Goal: Task Accomplishment & Management: Use online tool/utility

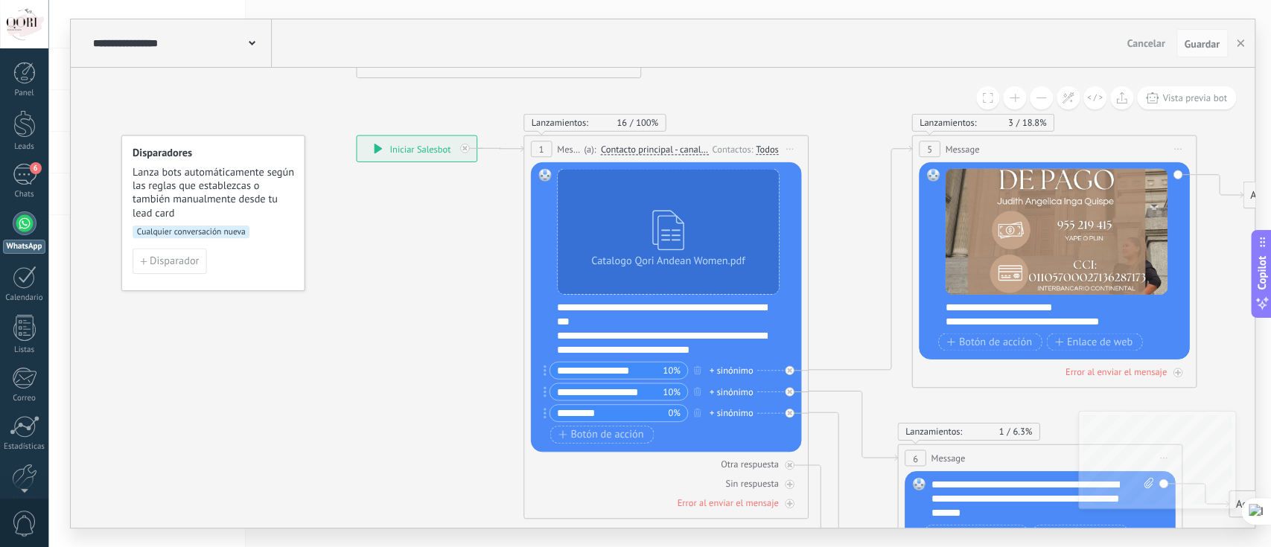
drag, startPoint x: 842, startPoint y: 257, endPoint x: 846, endPoint y: 201, distance: 56.0
click at [846, 201] on icon at bounding box center [911, 406] width 1822 height 1582
click at [216, 239] on div "Cualquier conversación nueva" at bounding box center [212, 237] width 161 height 23
click at [211, 232] on span "Cualquier conversación nueva" at bounding box center [190, 232] width 117 height 13
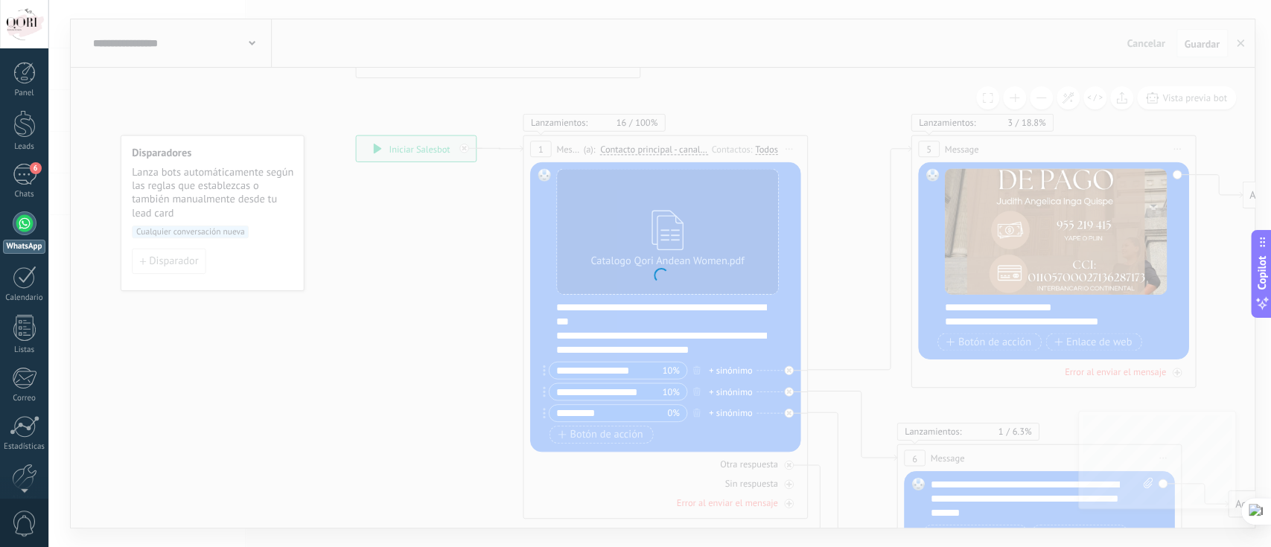
click at [211, 232] on div at bounding box center [659, 273] width 1222 height 547
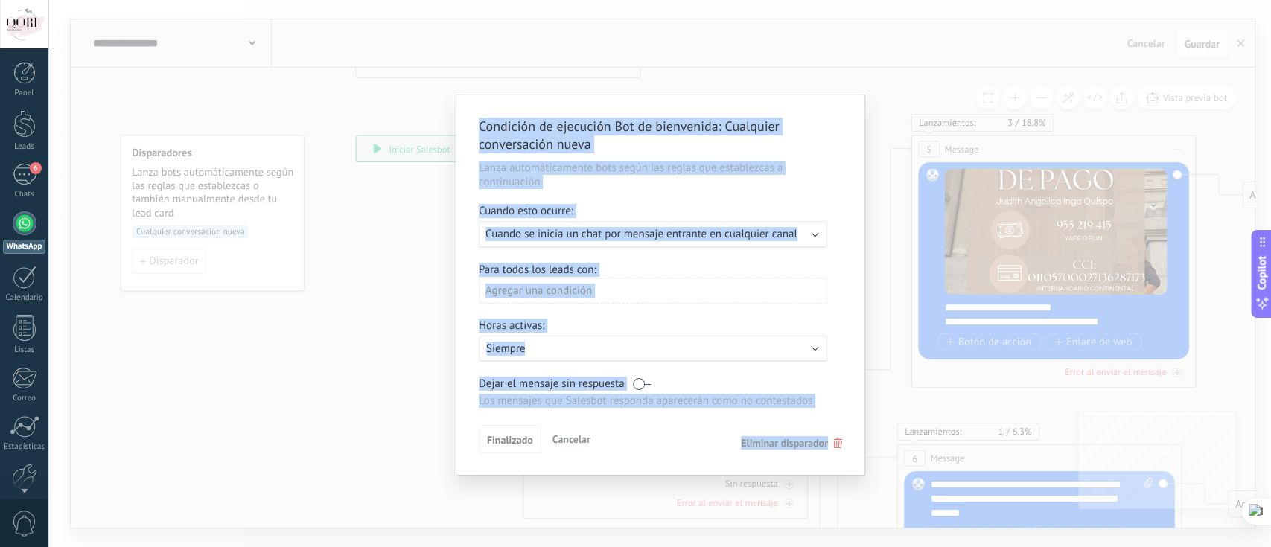
click at [659, 205] on div "Cuando esto ocurre:" at bounding box center [660, 212] width 363 height 17
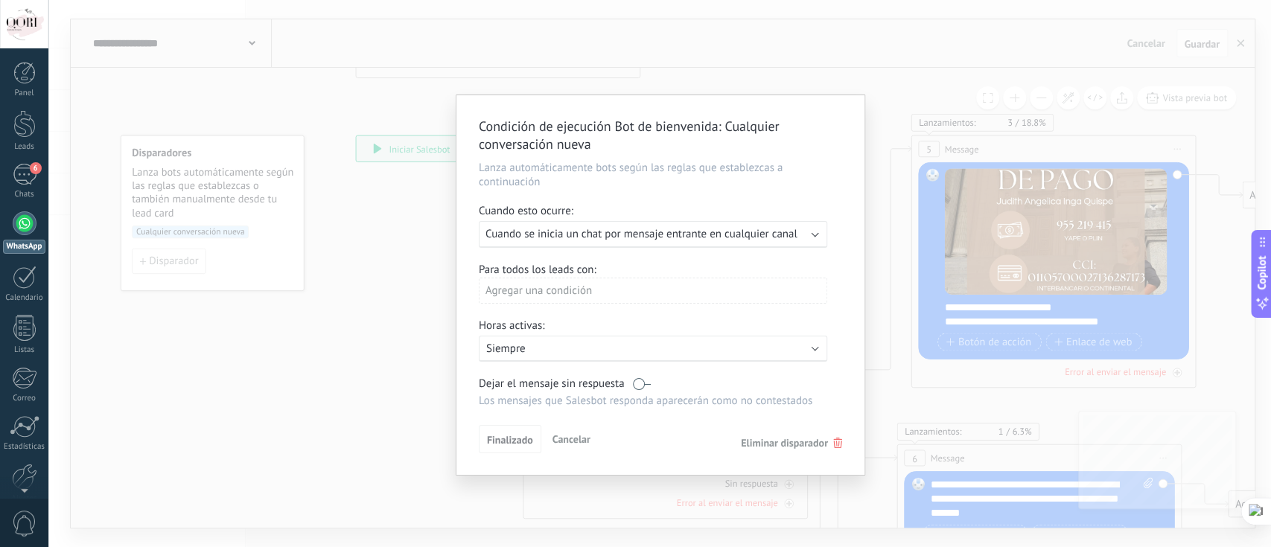
click at [679, 235] on span "Cuando se inicia un chat por mensaje entrante en cualquier canal" at bounding box center [641, 234] width 312 height 14
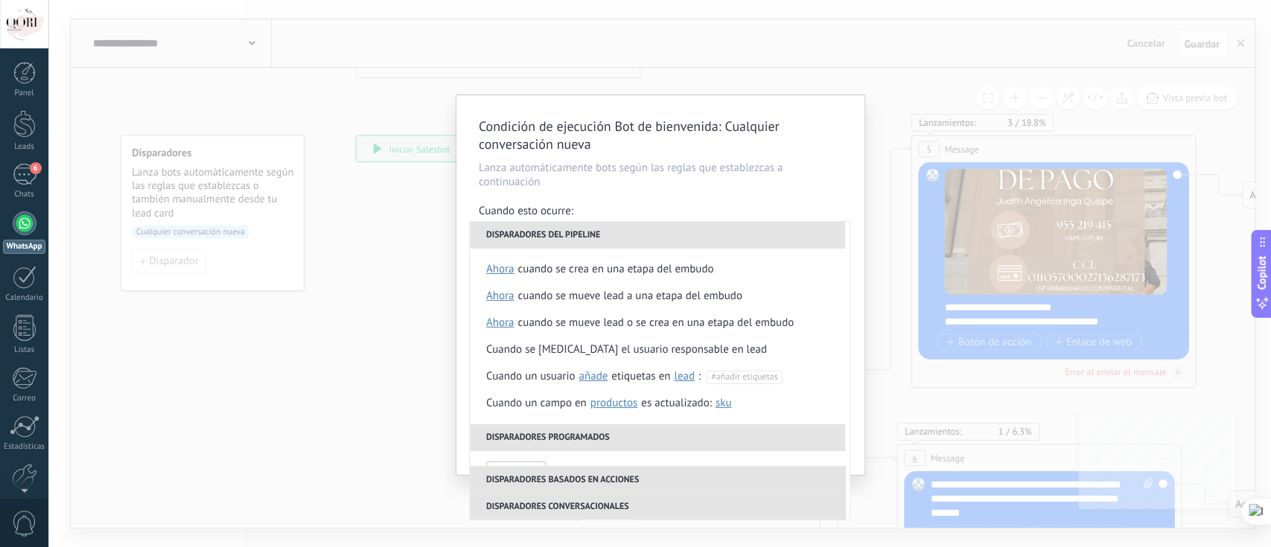
click at [829, 200] on div "Condición de ejecución Bot de bienvenida : Cualquier conversación nueva Lanza a…" at bounding box center [660, 285] width 408 height 380
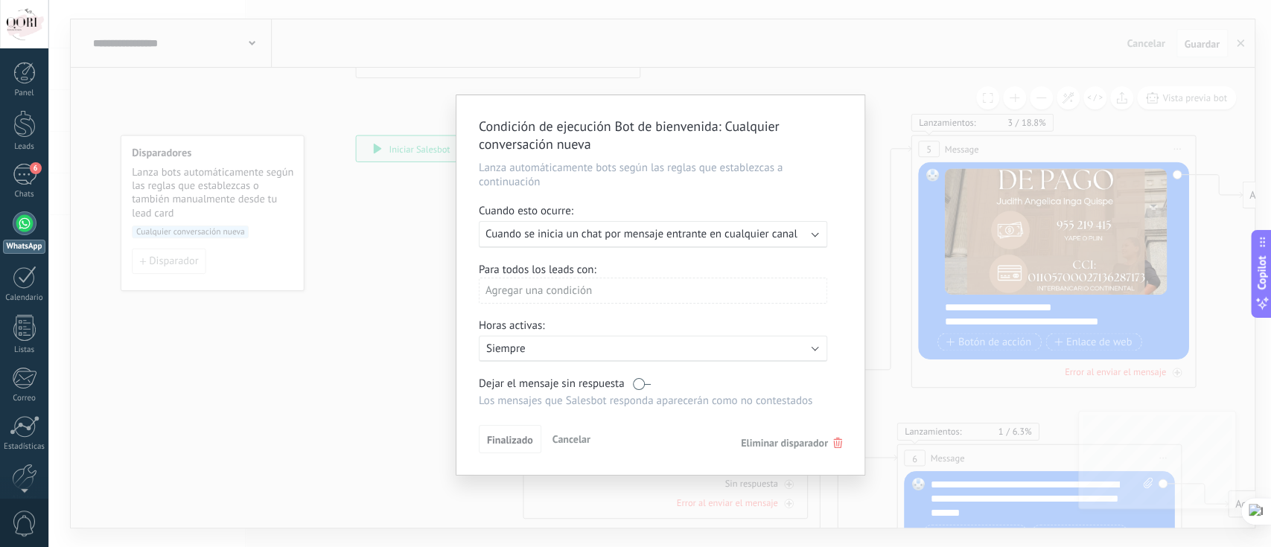
click at [799, 307] on div "Agregar una condición" at bounding box center [653, 296] width 348 height 37
click at [762, 234] on span "Cuando se inicia un chat por mensaje entrante en cualquier canal" at bounding box center [641, 234] width 312 height 14
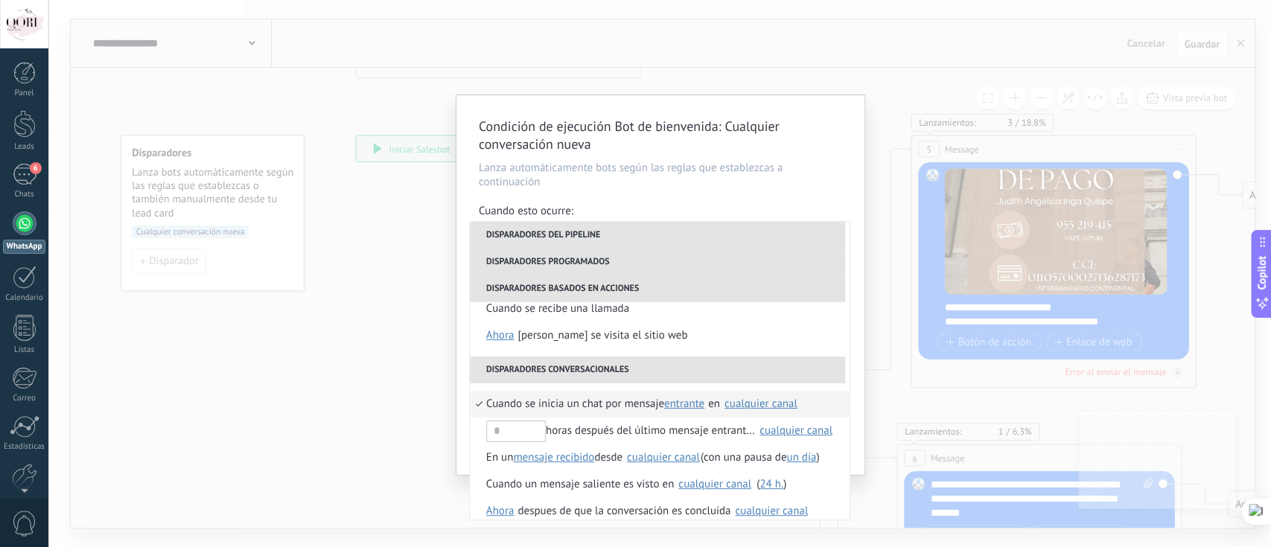
scroll to position [351, 0]
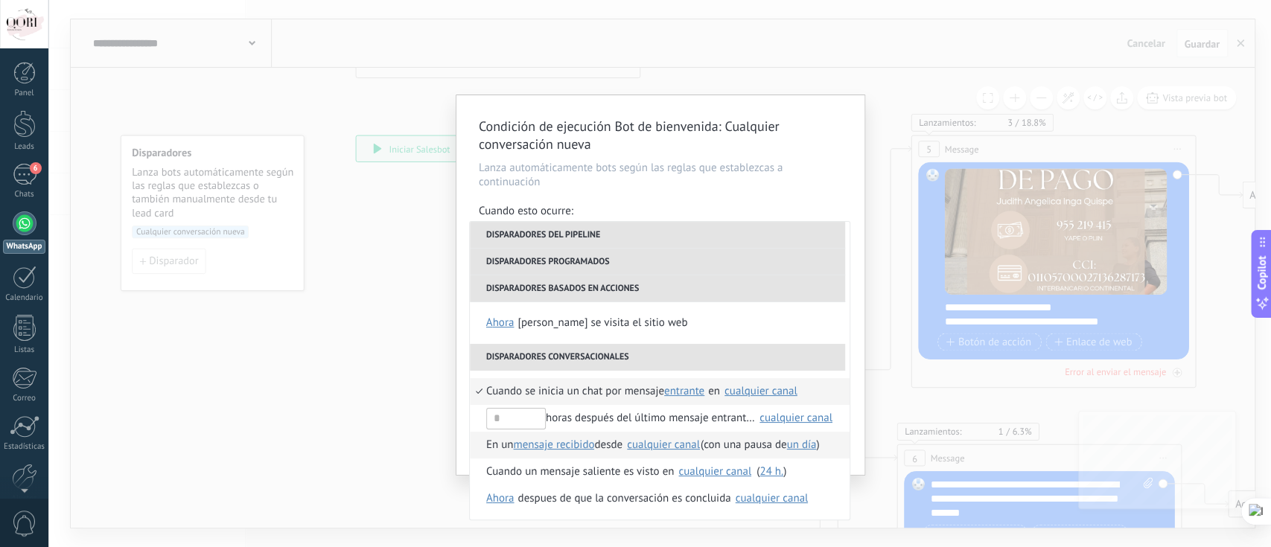
click at [477, 443] on li "En un mensaje recibido mensaje enviado mensaje recibido desde Seleccionar todo …" at bounding box center [660, 445] width 380 height 27
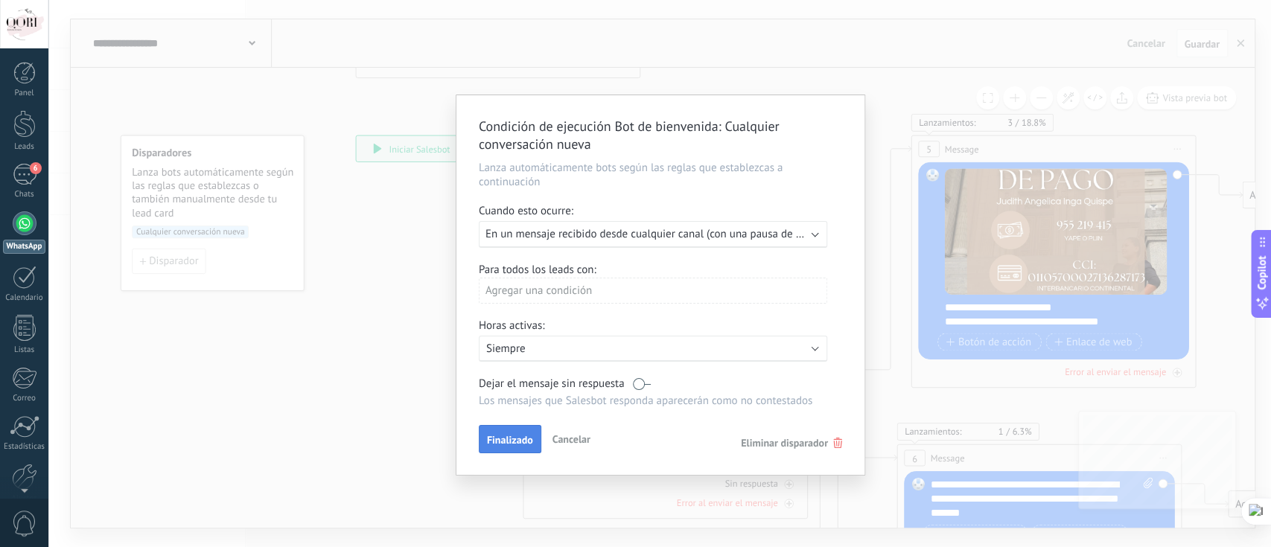
click at [514, 441] on span "Finalizado" at bounding box center [510, 440] width 46 height 10
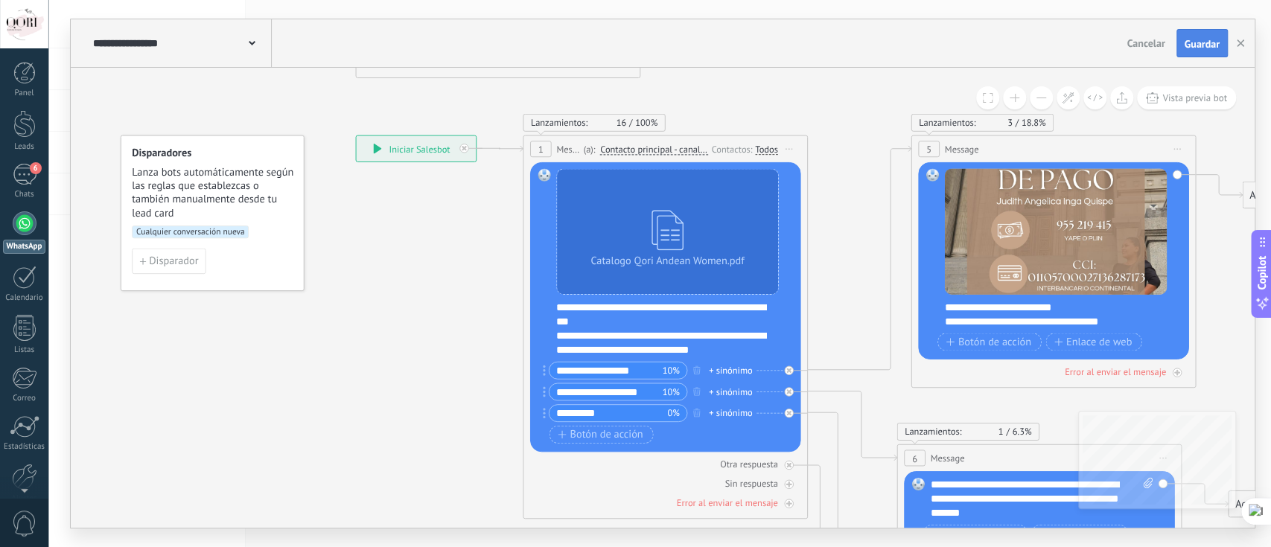
click at [1217, 39] on span "Guardar" at bounding box center [1201, 44] width 35 height 10
click at [380, 151] on icon at bounding box center [377, 149] width 8 height 10
click at [379, 149] on icon at bounding box center [377, 149] width 8 height 10
click at [226, 227] on span "Cualquier conversación nueva" at bounding box center [190, 232] width 117 height 13
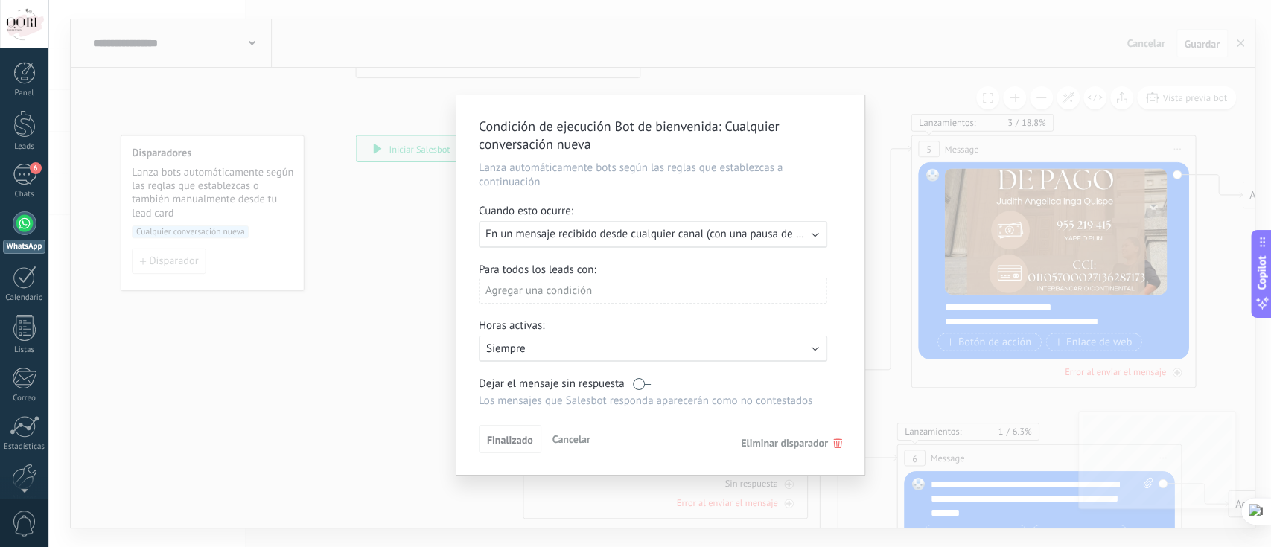
click at [660, 289] on div "Agregar una condición" at bounding box center [653, 291] width 348 height 26
click at [582, 325] on div "Etiquetas" at bounding box center [545, 319] width 116 height 21
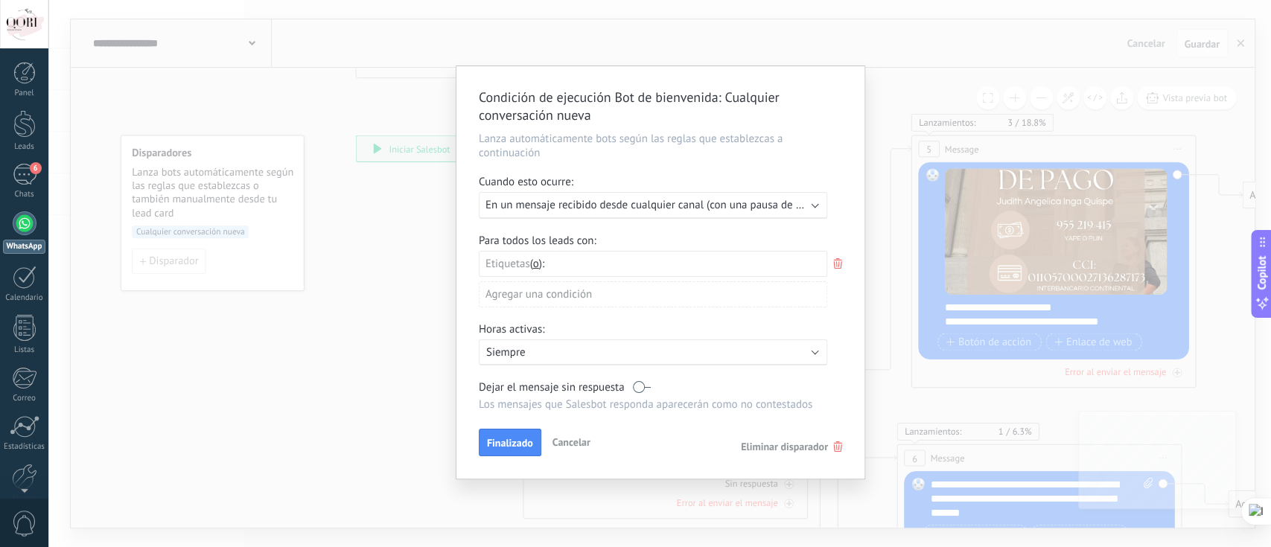
click at [549, 261] on div "Etiquetas y o o" at bounding box center [518, 263] width 66 height 22
click at [529, 261] on span "Etiquetas" at bounding box center [507, 264] width 45 height 14
click at [508, 265] on span "Etiquetas" at bounding box center [507, 264] width 45 height 14
click at [838, 269] on icon at bounding box center [837, 264] width 16 height 18
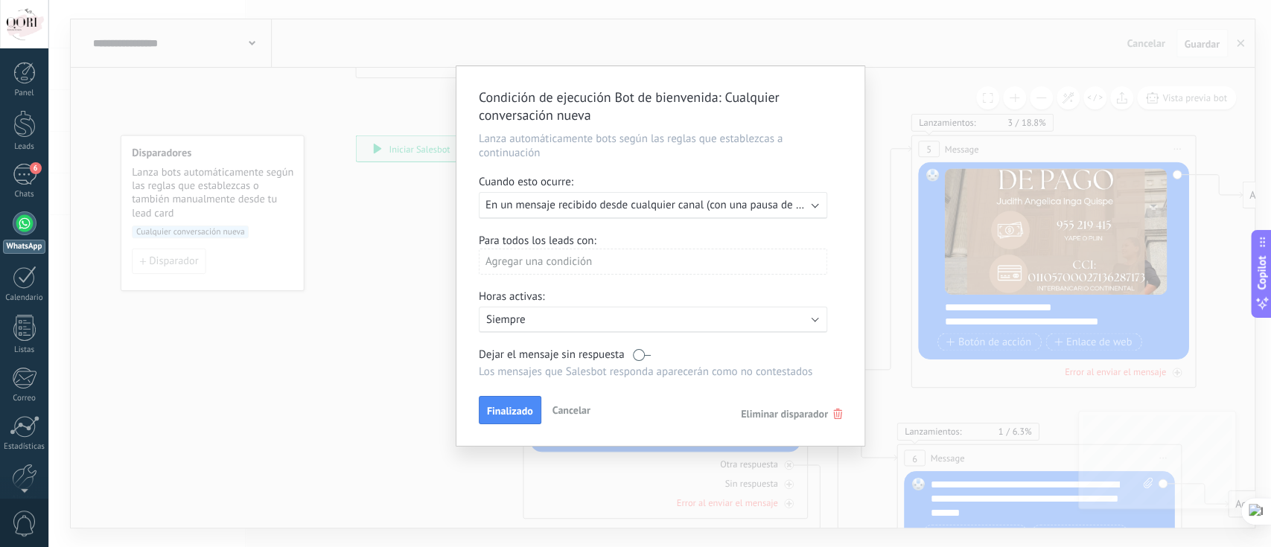
click at [671, 261] on div "Agregar una condición" at bounding box center [653, 262] width 348 height 26
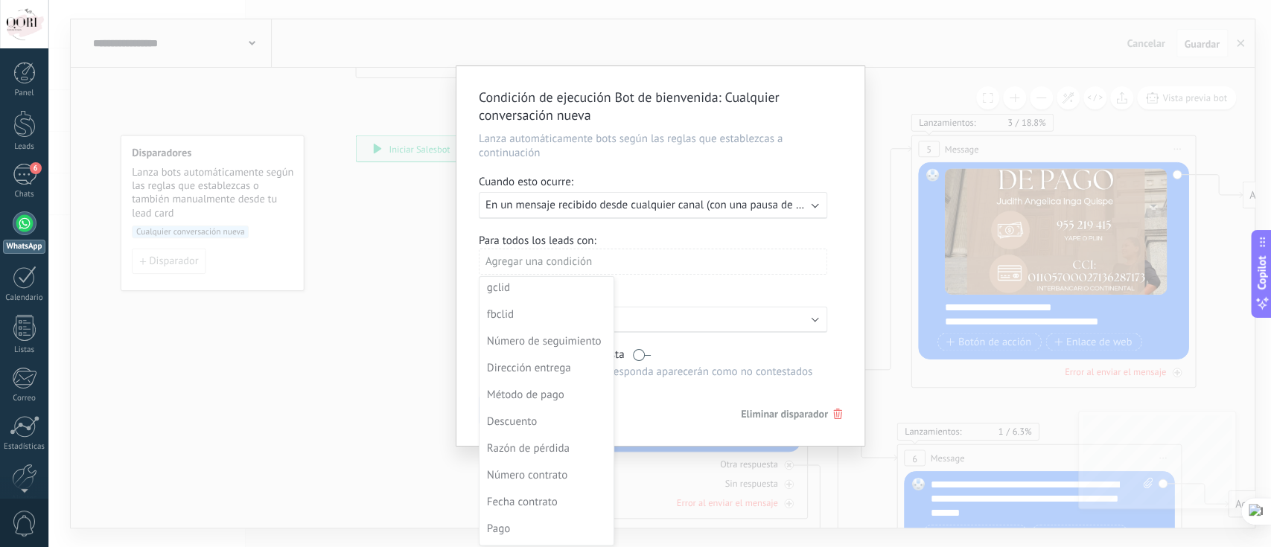
scroll to position [401, 0]
click at [756, 275] on div at bounding box center [660, 257] width 408 height 383
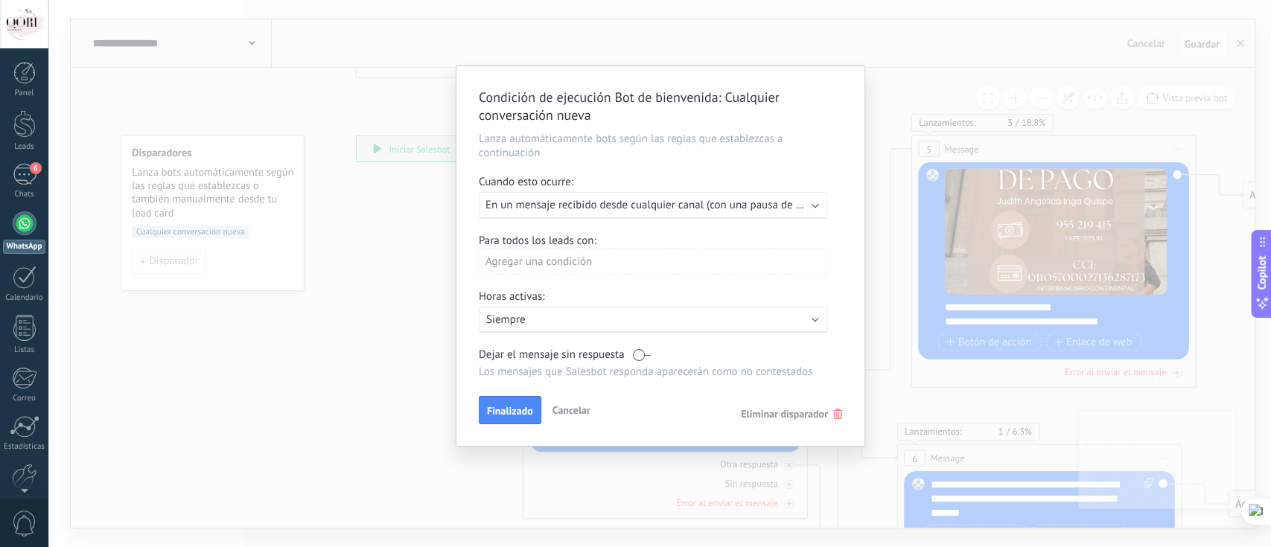
click at [618, 321] on p "Siempre" at bounding box center [616, 320] width 261 height 14
click at [636, 309] on li "Siempre" at bounding box center [674, 319] width 409 height 26
click at [742, 212] on span "En un mensaje recibido desde cualquier canal (con una pausa de un día)" at bounding box center [656, 205] width 343 height 14
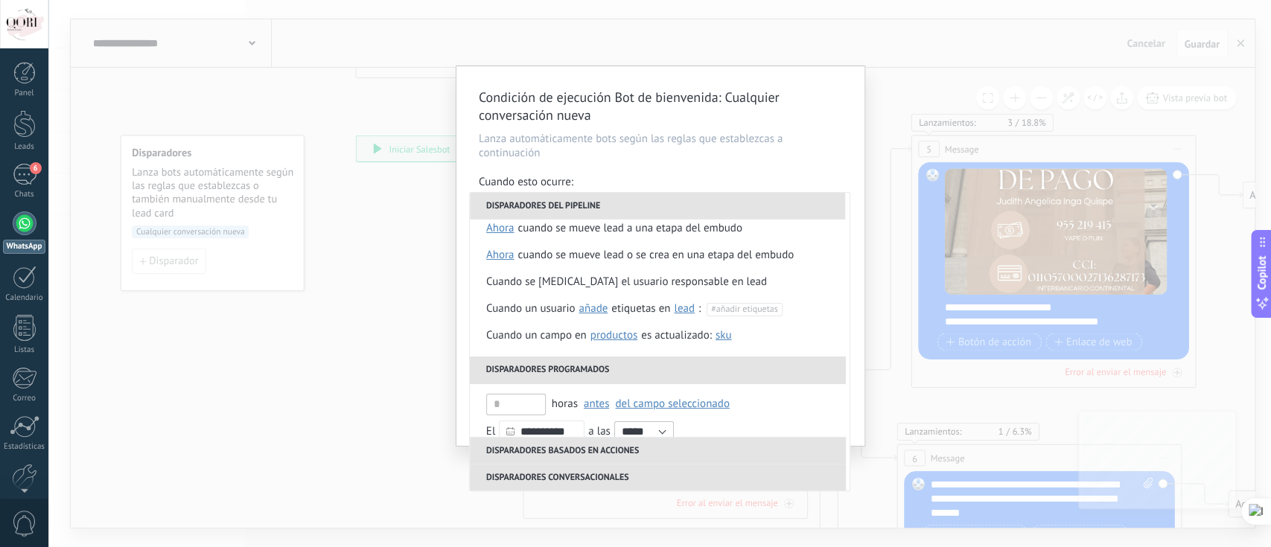
scroll to position [42, 0]
click at [901, 119] on div "Condición de ejecución Bot de bienvenida : Cualquier conversación nueva Lanza a…" at bounding box center [659, 273] width 1222 height 547
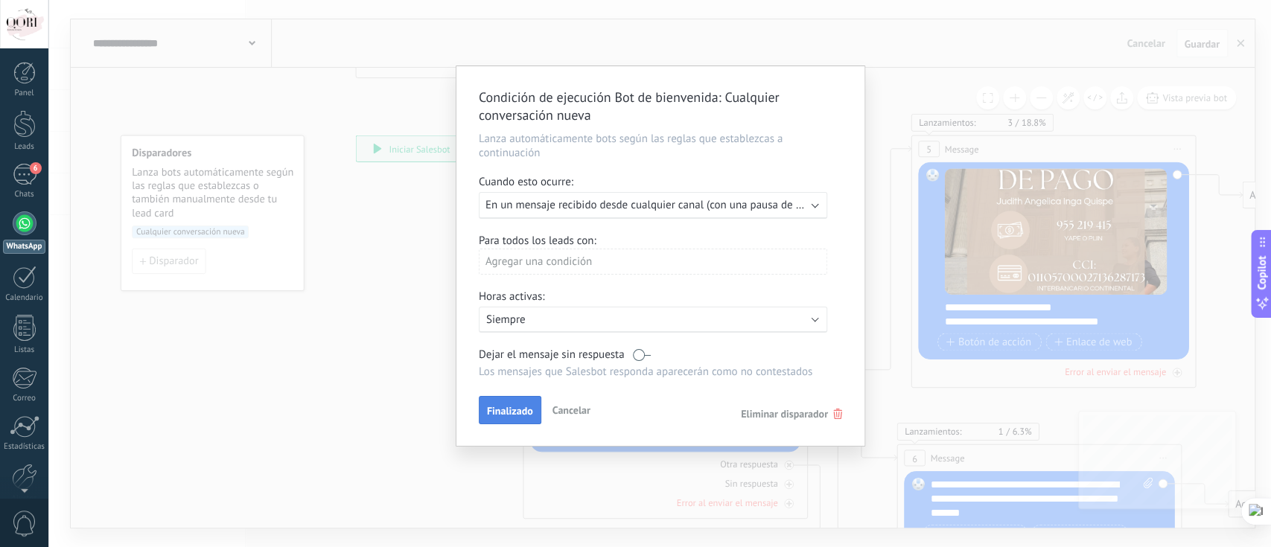
click at [521, 413] on span "Finalizado" at bounding box center [510, 411] width 46 height 10
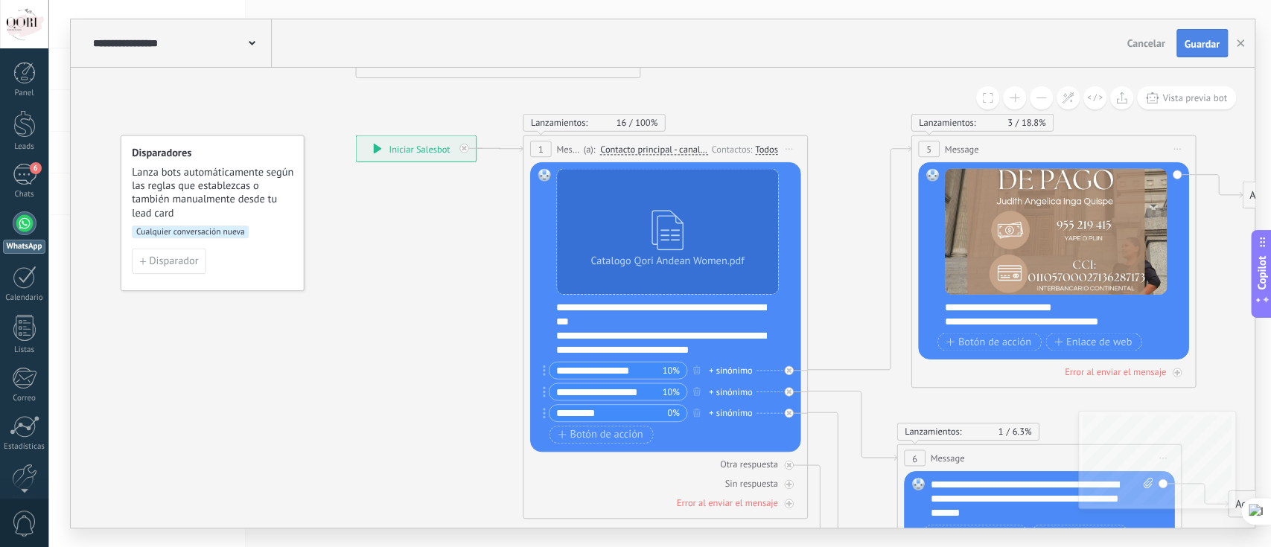
click at [1190, 48] on span "Guardar" at bounding box center [1201, 44] width 35 height 10
click at [25, 516] on span "0" at bounding box center [24, 524] width 25 height 26
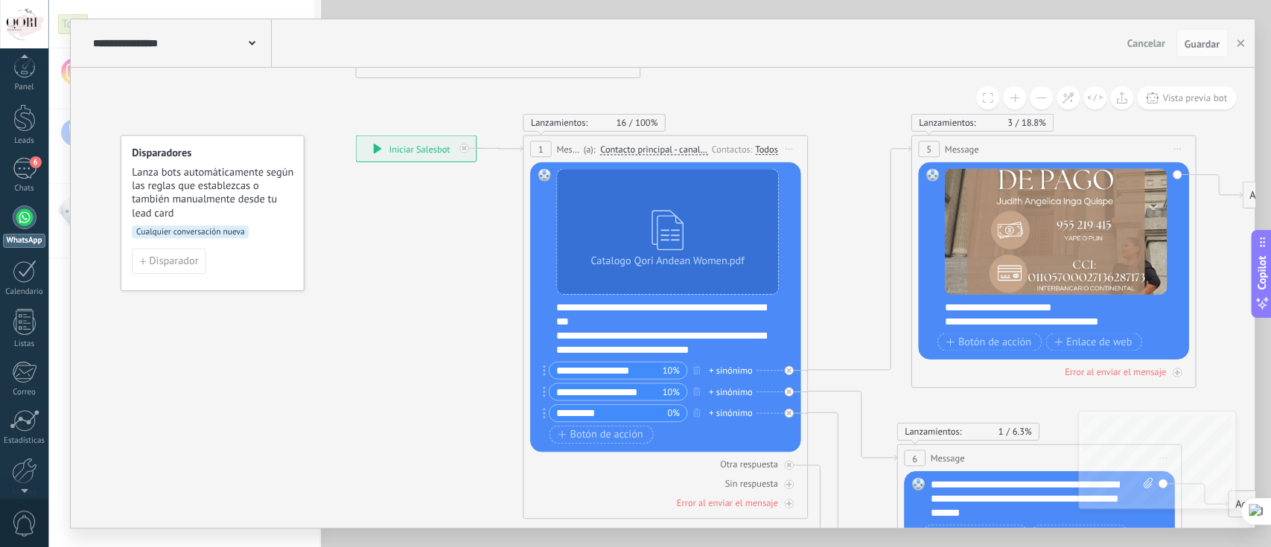
click at [25, 516] on span "0" at bounding box center [24, 524] width 25 height 26
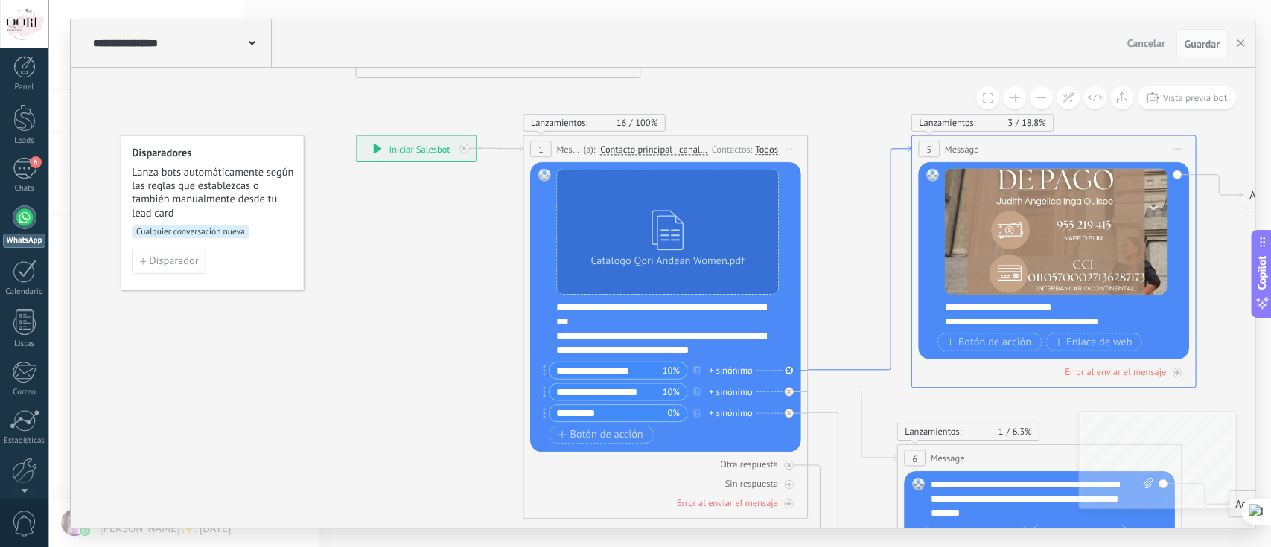
scroll to position [0, 0]
click at [1246, 41] on button "button" at bounding box center [1240, 43] width 22 height 28
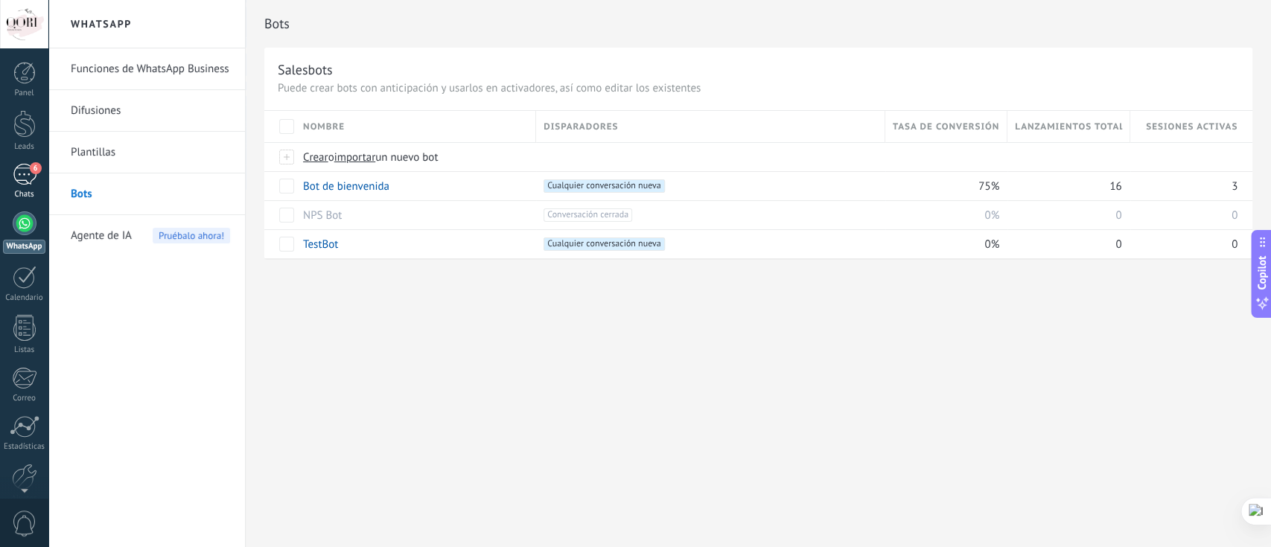
click at [25, 172] on div "6" at bounding box center [25, 175] width 24 height 22
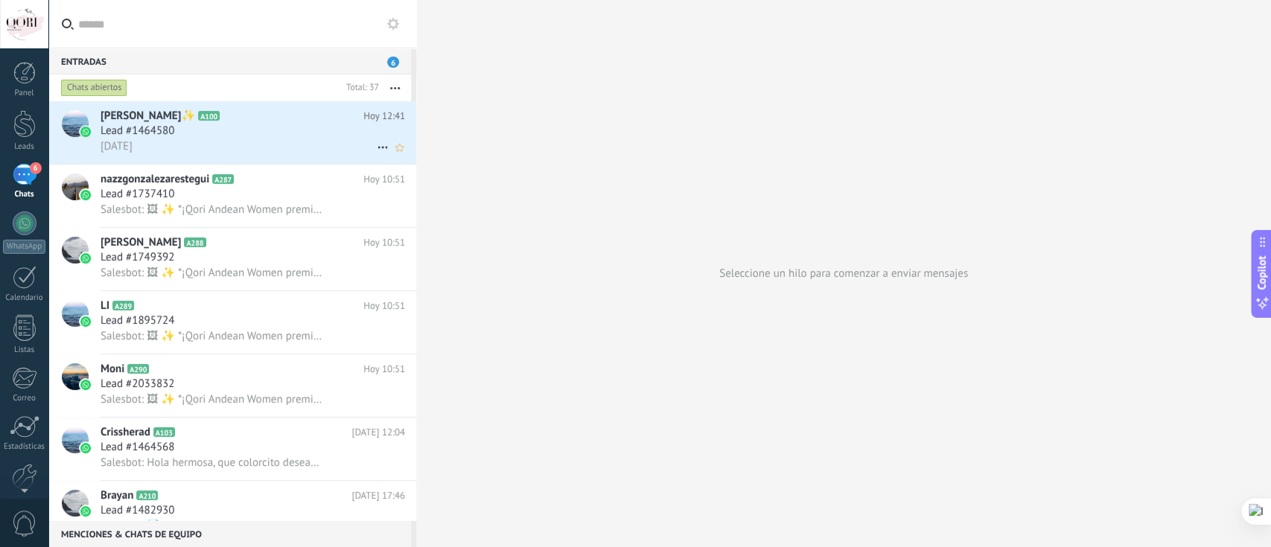
click at [264, 141] on div "Holi" at bounding box center [252, 146] width 304 height 16
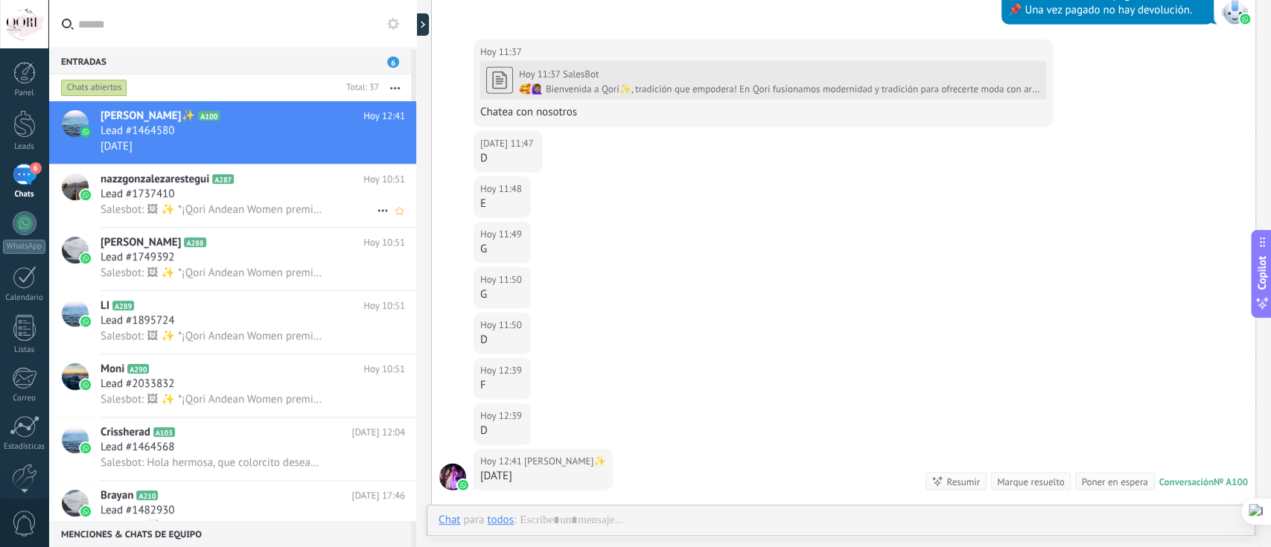
scroll to position [2753, 0]
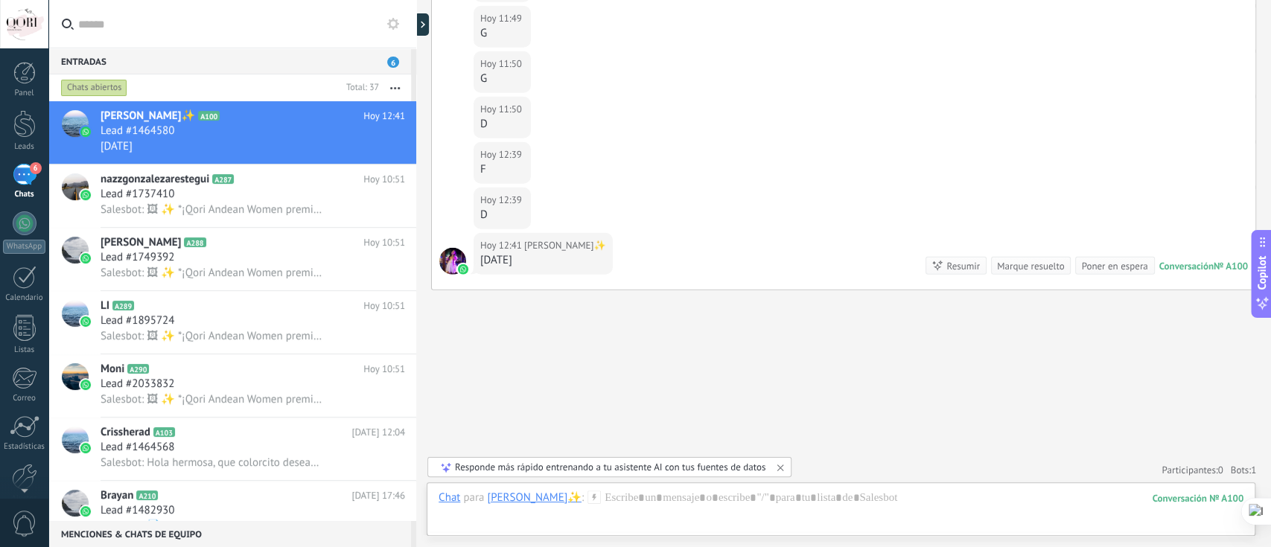
click at [6, 182] on link "6 Chats" at bounding box center [24, 182] width 48 height 36
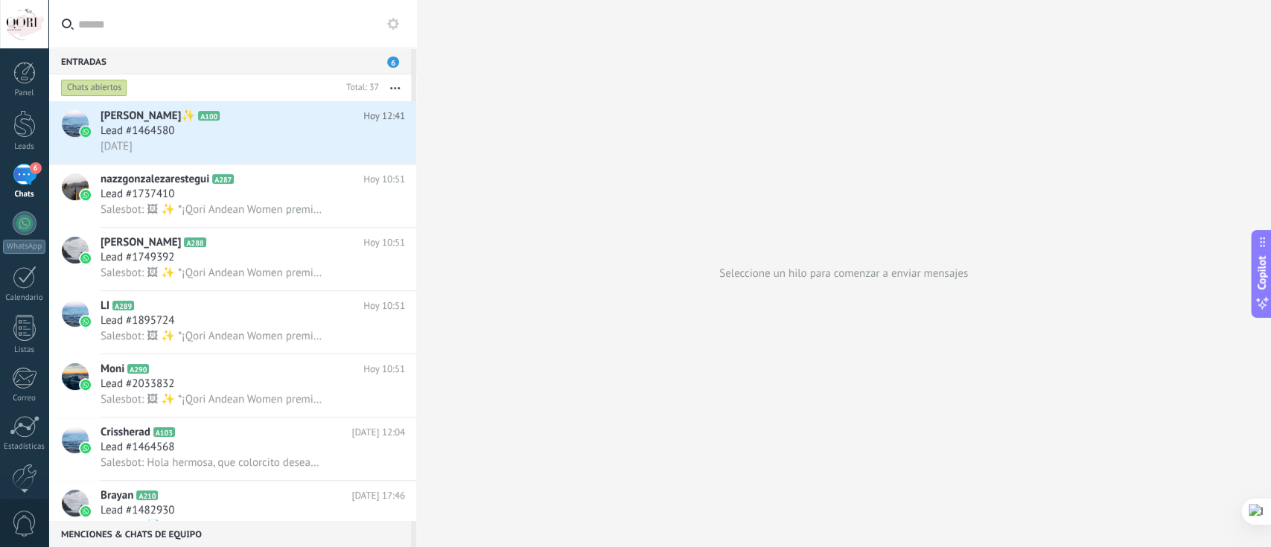
click at [23, 182] on div "6" at bounding box center [25, 175] width 24 height 22
click at [252, 176] on icon at bounding box center [245, 179] width 15 height 15
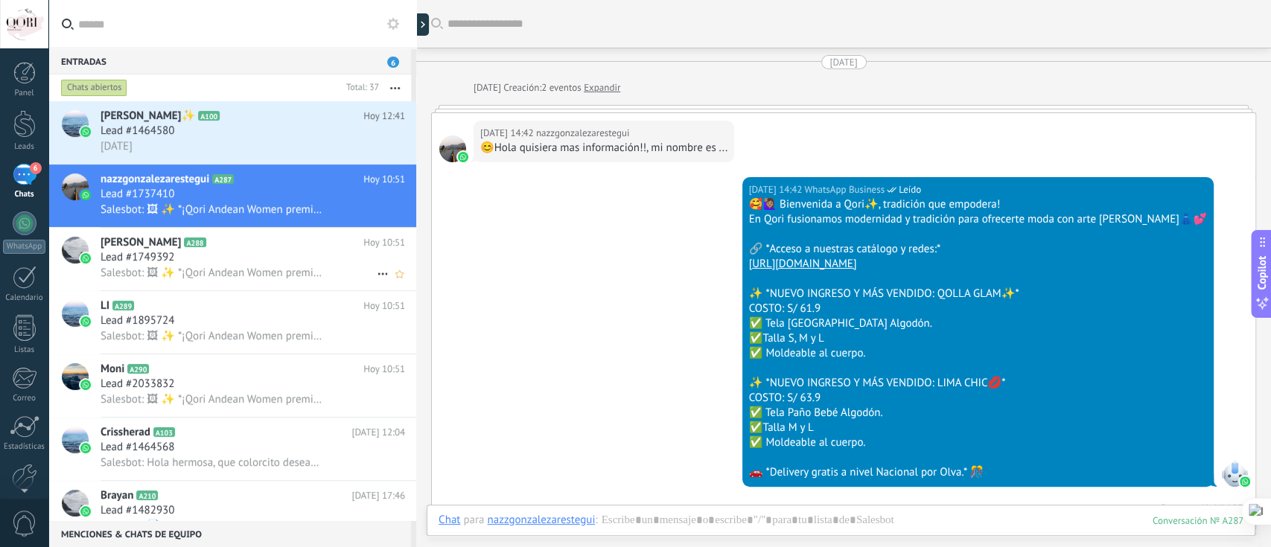
click at [234, 280] on span "Salesbot: 🖼 ✨ *¡Qori Andean Women premia tu opinión!* ✨ Ayúdanos a mejorar con …" at bounding box center [211, 273] width 223 height 14
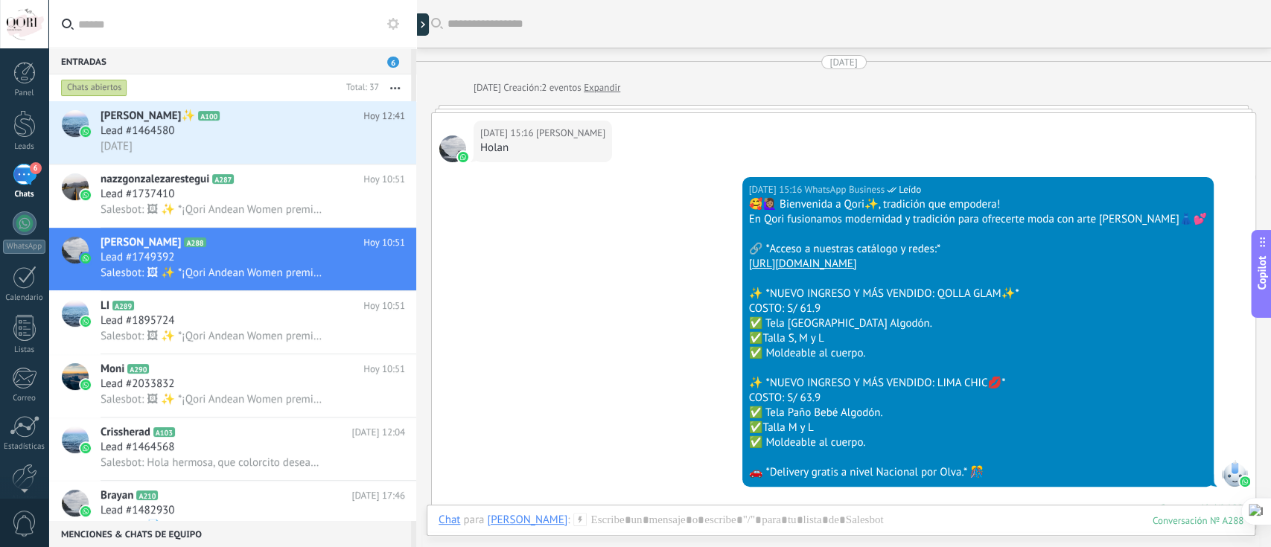
scroll to position [1570, 0]
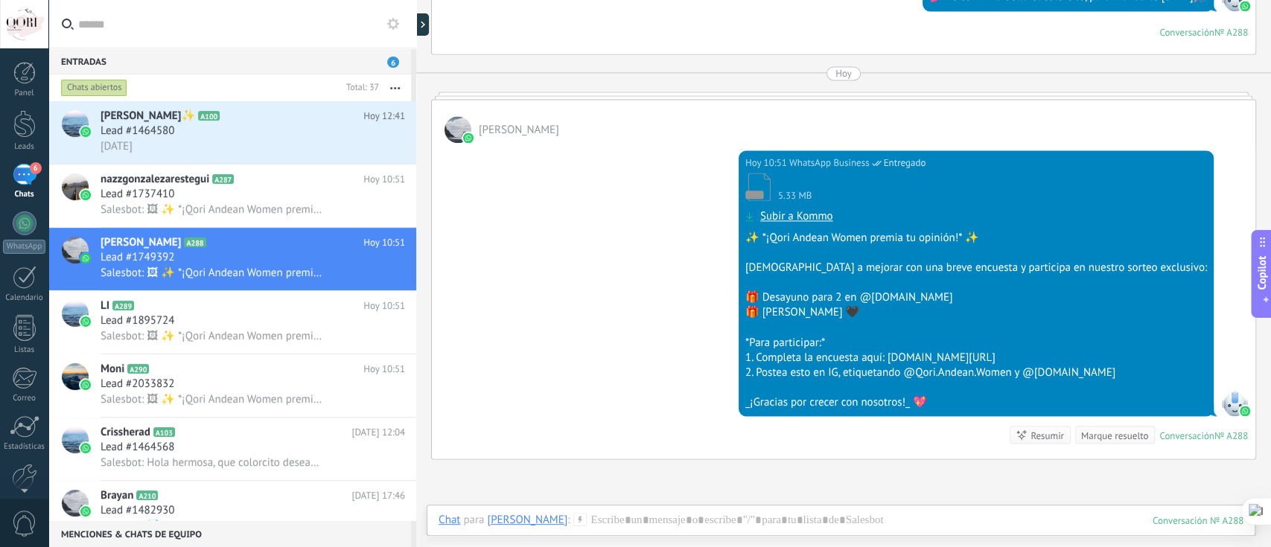
click at [393, 63] on span "6" at bounding box center [393, 62] width 12 height 11
click at [30, 77] on div at bounding box center [24, 73] width 22 height 22
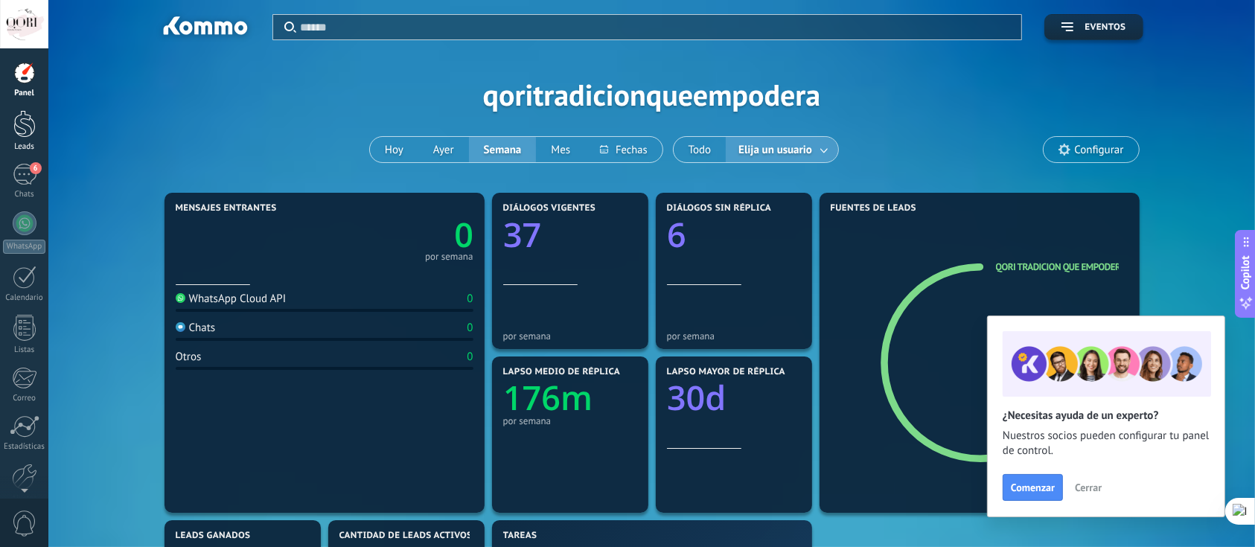
click at [22, 130] on div at bounding box center [24, 124] width 22 height 28
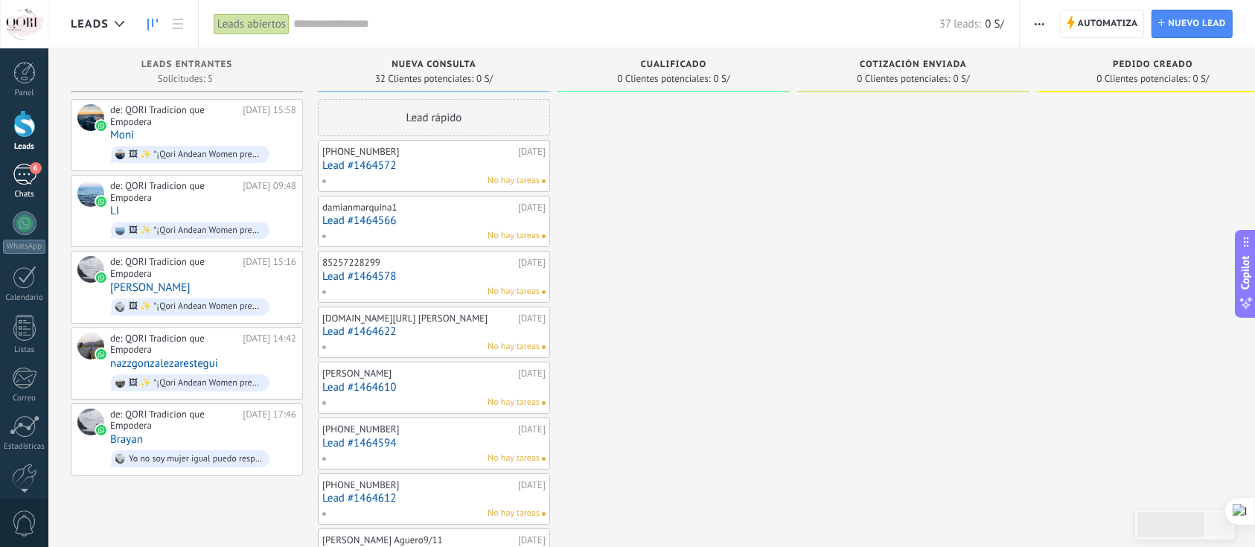
click at [17, 174] on div "6" at bounding box center [25, 175] width 24 height 22
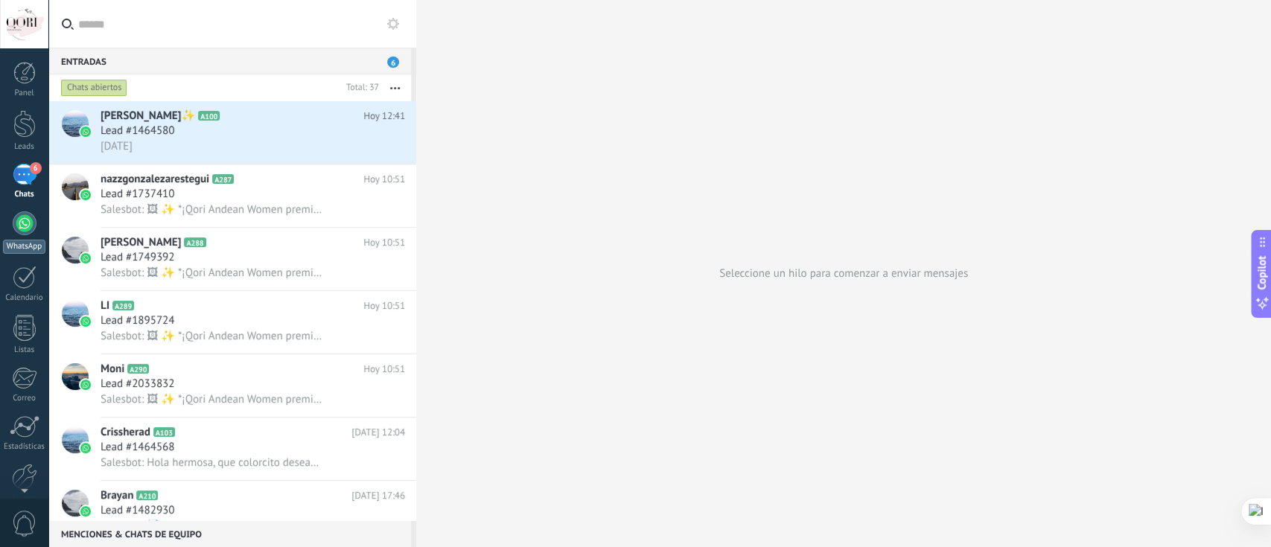
click at [24, 223] on div at bounding box center [25, 223] width 24 height 24
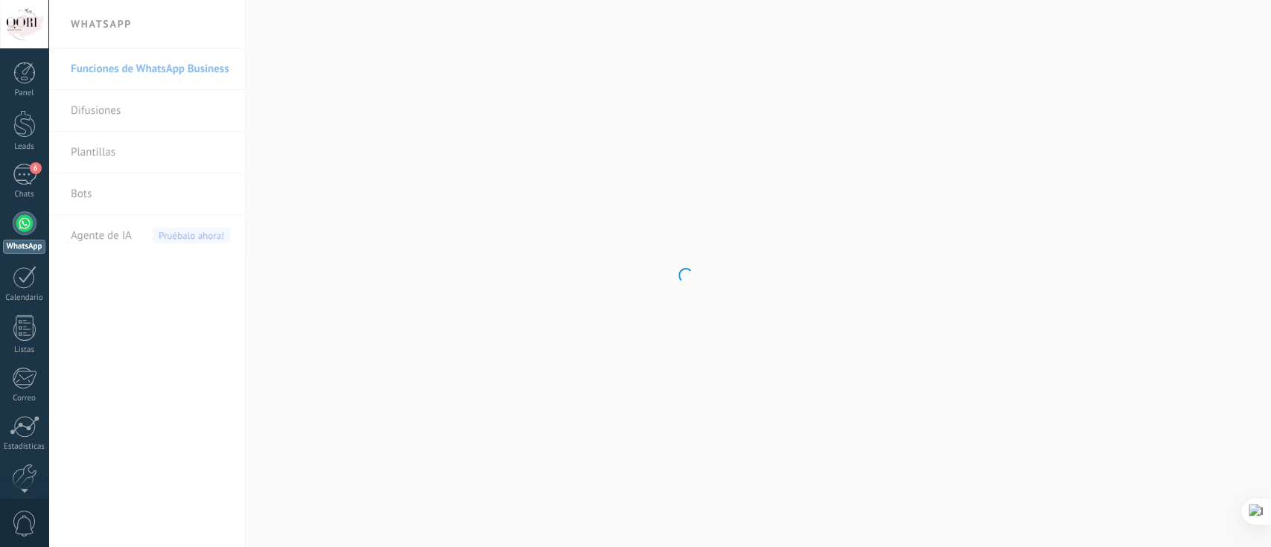
click at [141, 199] on body ".abccls-1,.abccls-2{fill-rule:evenodd}.abccls-2{fill:#fff} .abfcls-1{fill:none}…" at bounding box center [635, 273] width 1271 height 547
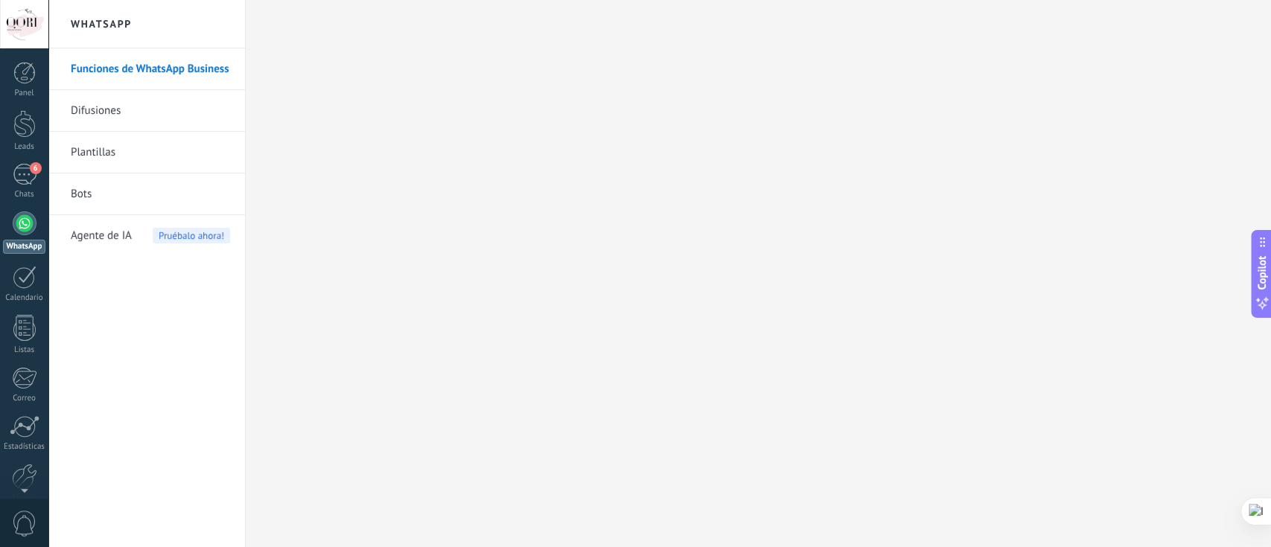
click at [133, 196] on link "Bots" at bounding box center [150, 194] width 159 height 42
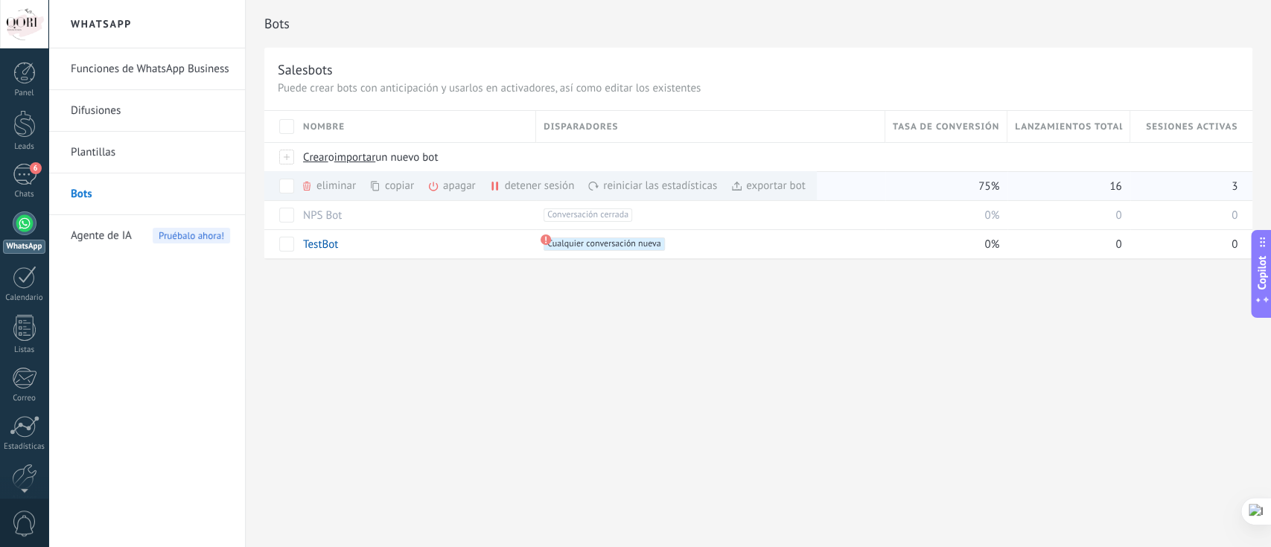
click at [457, 189] on div "apagar màs" at bounding box center [476, 185] width 99 height 29
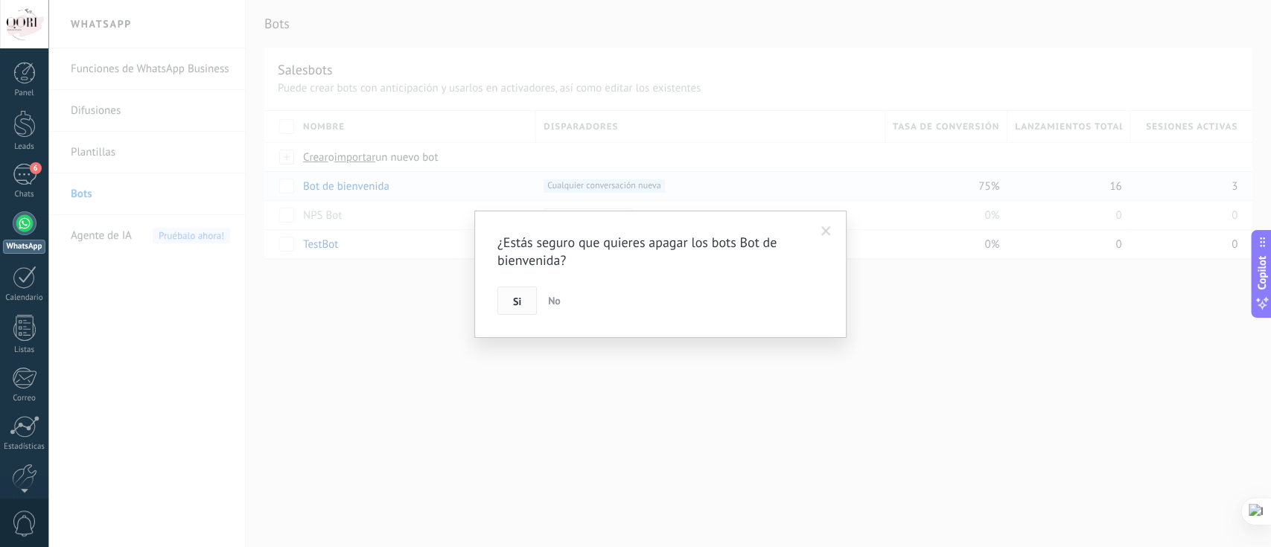
click at [514, 297] on span "Si" at bounding box center [517, 301] width 8 height 10
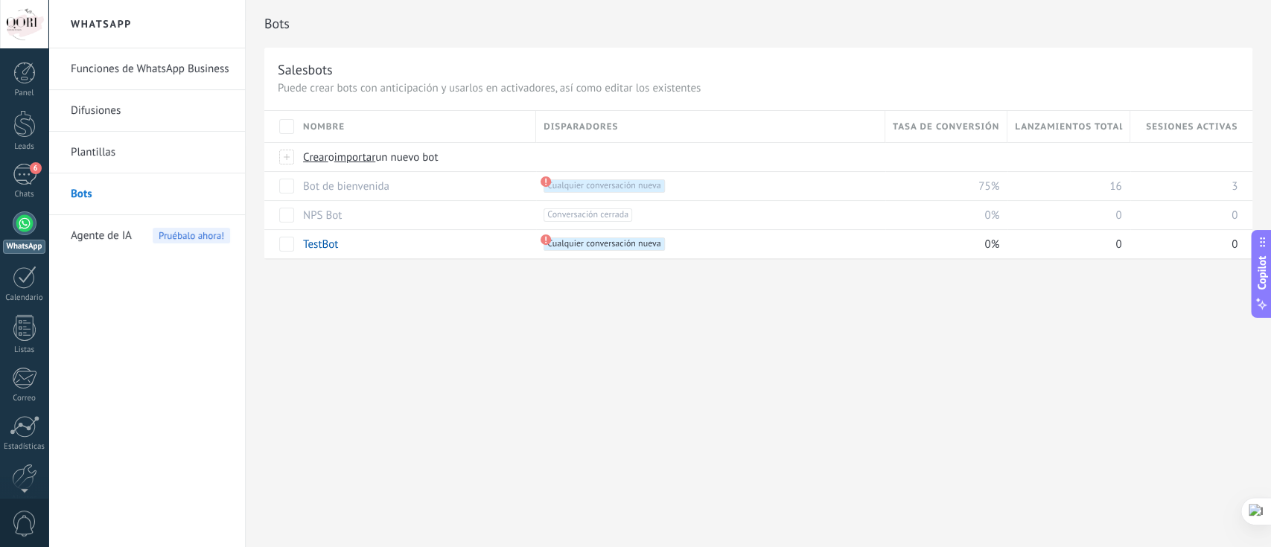
click at [113, 158] on link "Plantillas" at bounding box center [150, 153] width 159 height 42
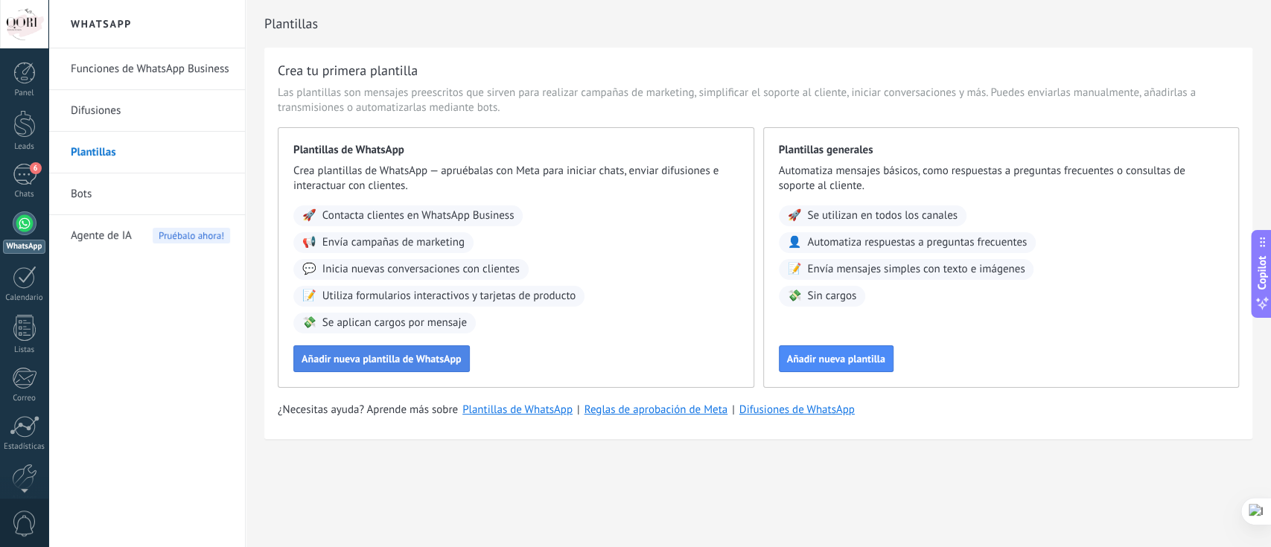
click at [435, 365] on button "Añadir nueva plantilla de WhatsApp" at bounding box center [381, 358] width 176 height 27
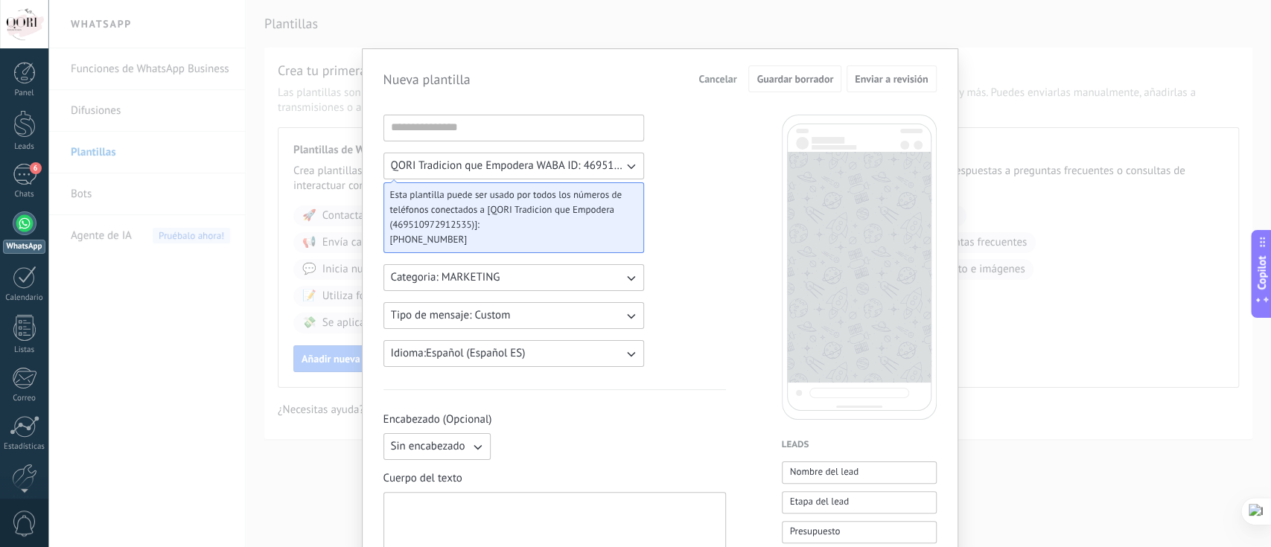
click at [721, 80] on span "Cancelar" at bounding box center [717, 79] width 38 height 10
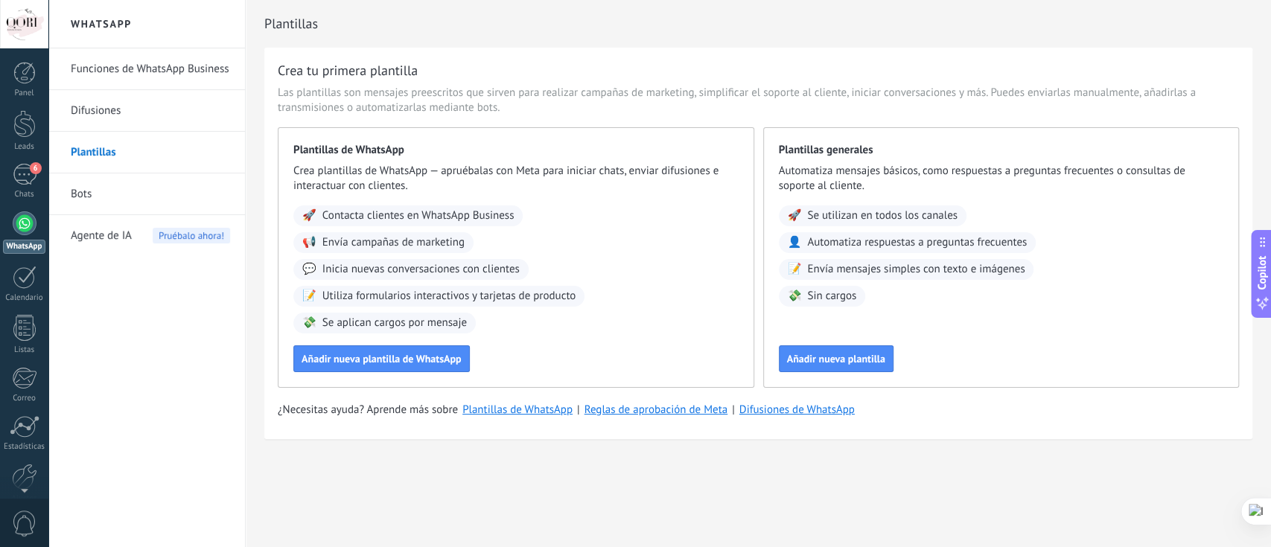
click at [118, 200] on link "Bots" at bounding box center [150, 194] width 159 height 42
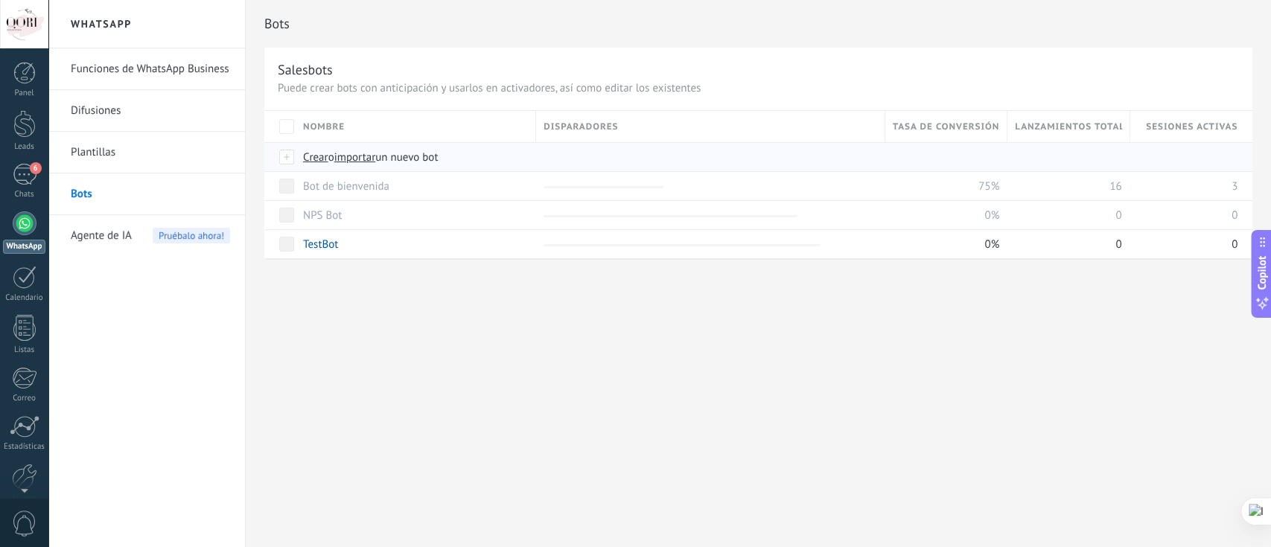
click at [322, 156] on span "Crear" at bounding box center [315, 157] width 25 height 14
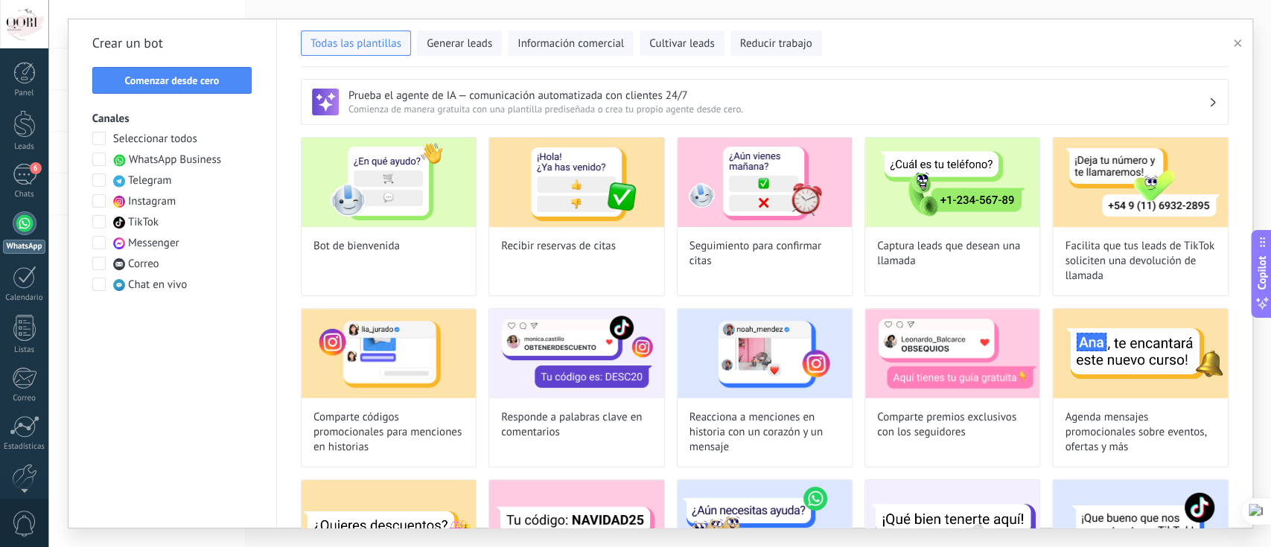
click at [187, 164] on span "WhatsApp Business" at bounding box center [175, 160] width 92 height 15
